Goal: Find specific page/section: Find specific page/section

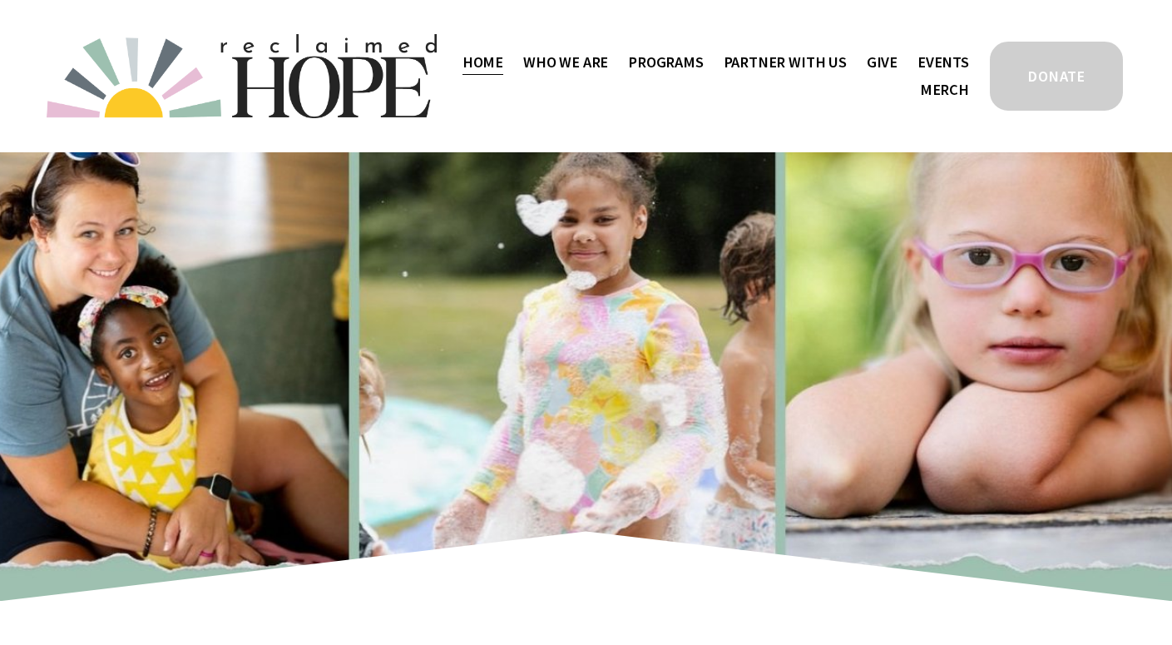
click at [0, 0] on span "Thrive Support Groups" at bounding box center [0, 0] width 0 height 0
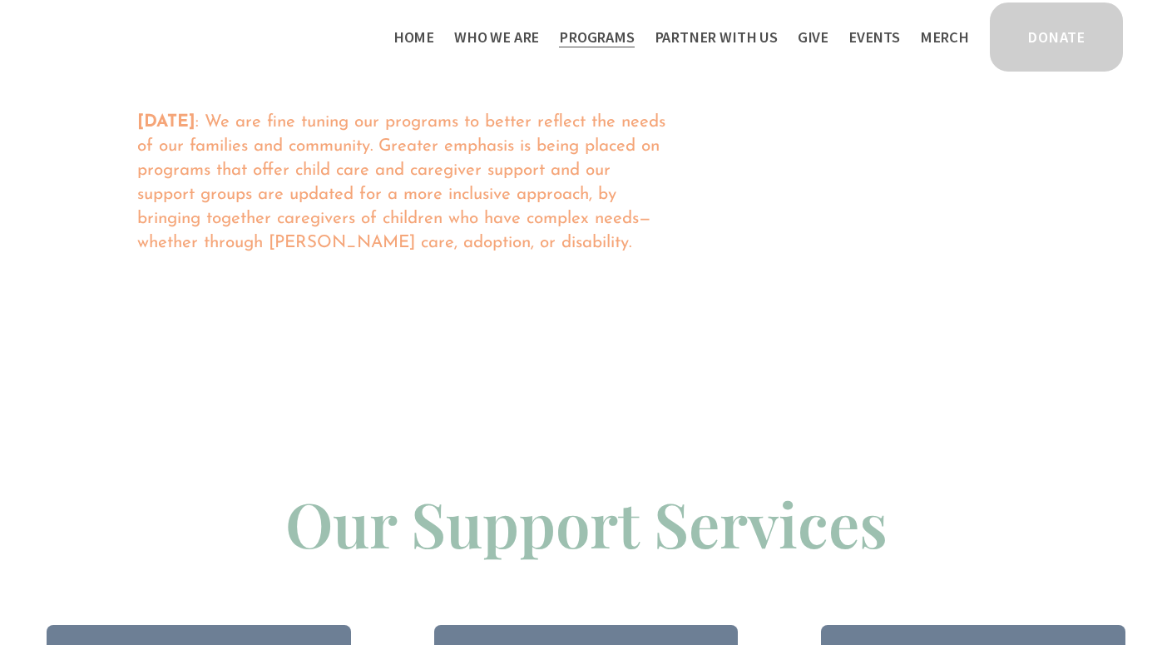
scroll to position [1274, 0]
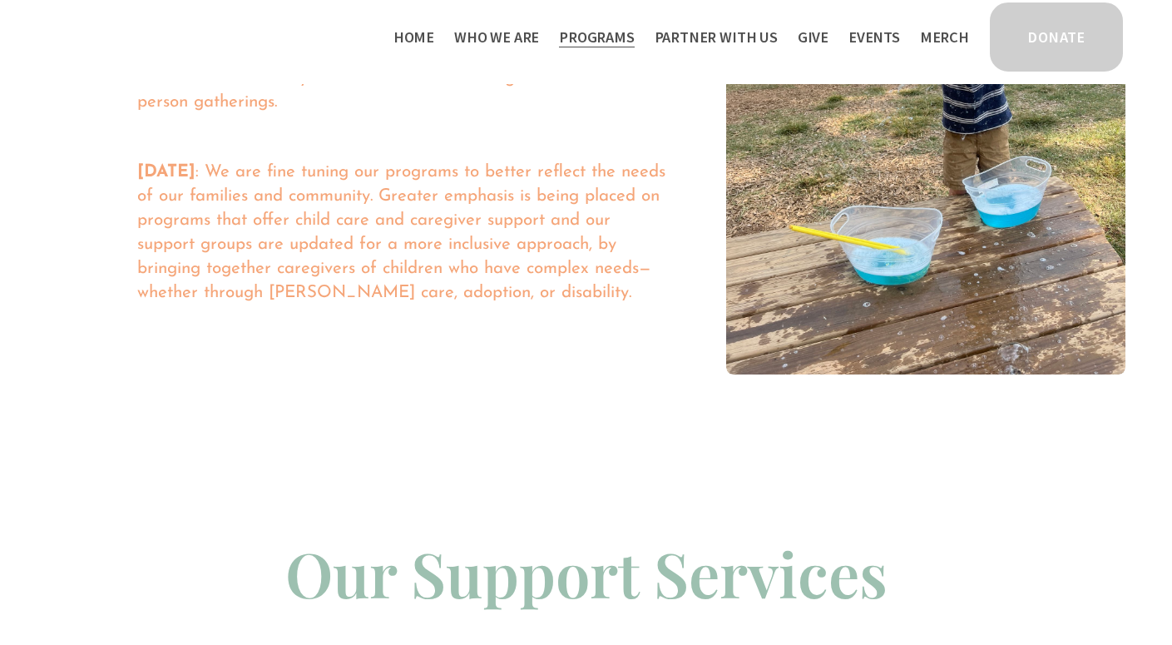
click at [883, 34] on link "Events" at bounding box center [875, 36] width 52 height 27
